Goal: Transaction & Acquisition: Purchase product/service

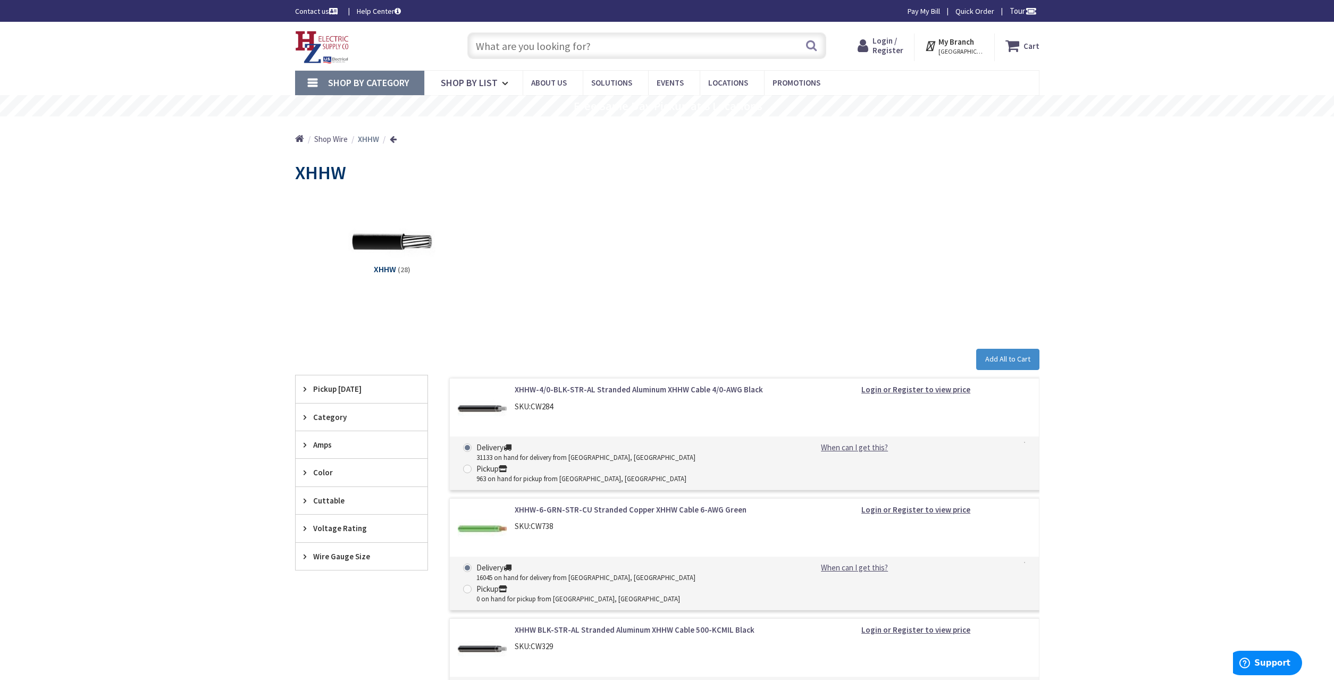
click at [894, 45] on span "Login / Register" at bounding box center [888, 46] width 31 height 20
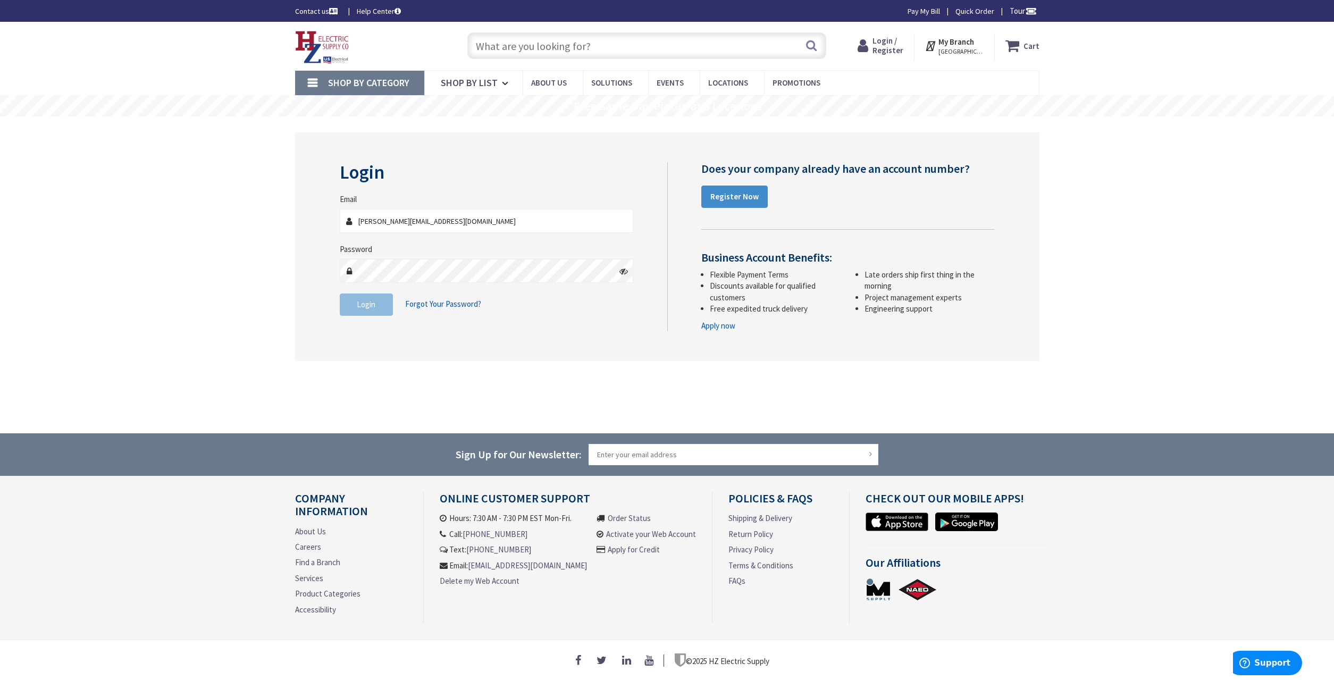
type input "david@northeast-solar.com"
click at [365, 304] on span "Login" at bounding box center [366, 304] width 19 height 10
